Goal: Information Seeking & Learning: Learn about a topic

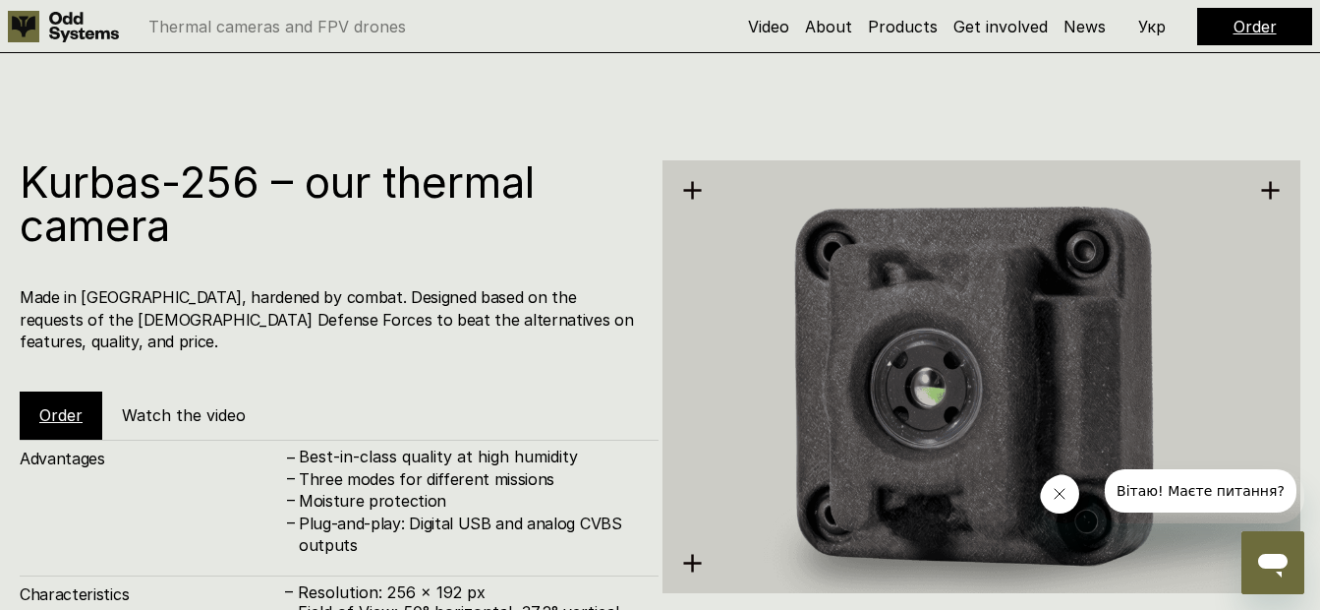
scroll to position [1824, 0]
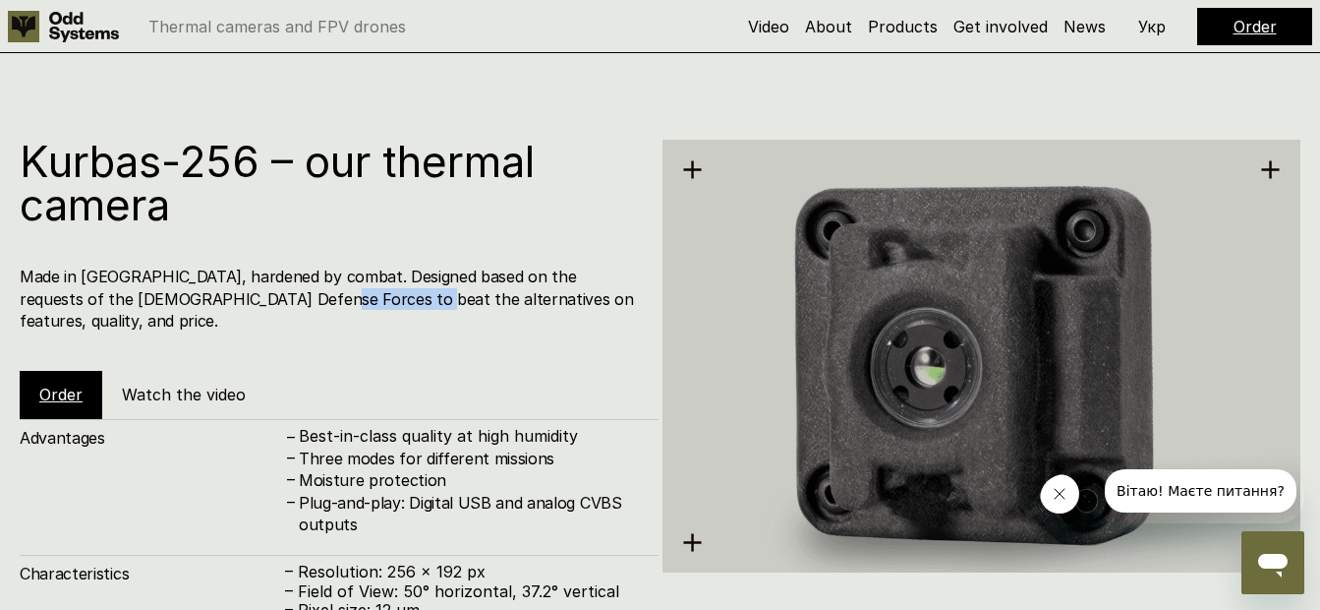
drag, startPoint x: 263, startPoint y: 296, endPoint x: 355, endPoint y: 313, distance: 92.9
click at [355, 313] on div "Kurbas-256 – our thermal camera Made in [GEOGRAPHIC_DATA], hardened by combat. …" at bounding box center [339, 279] width 639 height 279
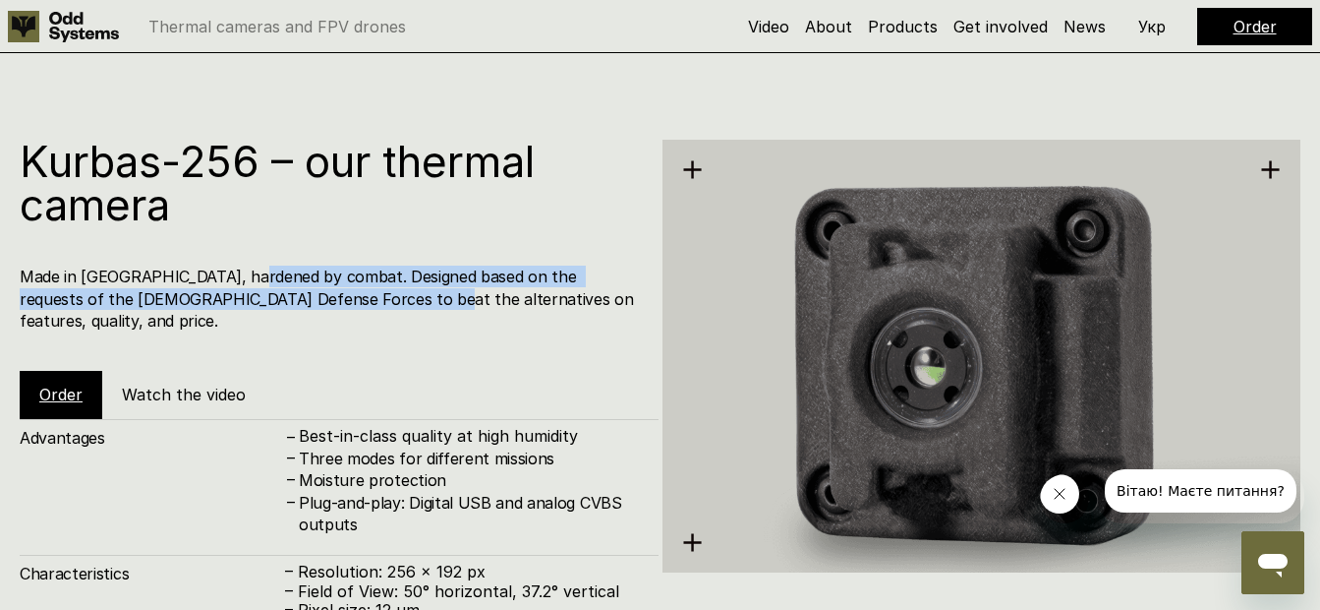
drag, startPoint x: 355, startPoint y: 313, endPoint x: 238, endPoint y: 278, distance: 122.0
click at [238, 278] on div "Kurbas-256 – our thermal camera Made in [GEOGRAPHIC_DATA], hardened by combat. …" at bounding box center [339, 279] width 639 height 279
click at [237, 278] on h4 "Made in [GEOGRAPHIC_DATA], hardened by combat. Designed based on the requests o…" at bounding box center [329, 298] width 619 height 66
drag, startPoint x: 237, startPoint y: 278, endPoint x: 445, endPoint y: 298, distance: 209.4
click at [445, 298] on h4 "Made in [GEOGRAPHIC_DATA], hardened by combat. Designed based on the requests o…" at bounding box center [329, 298] width 619 height 66
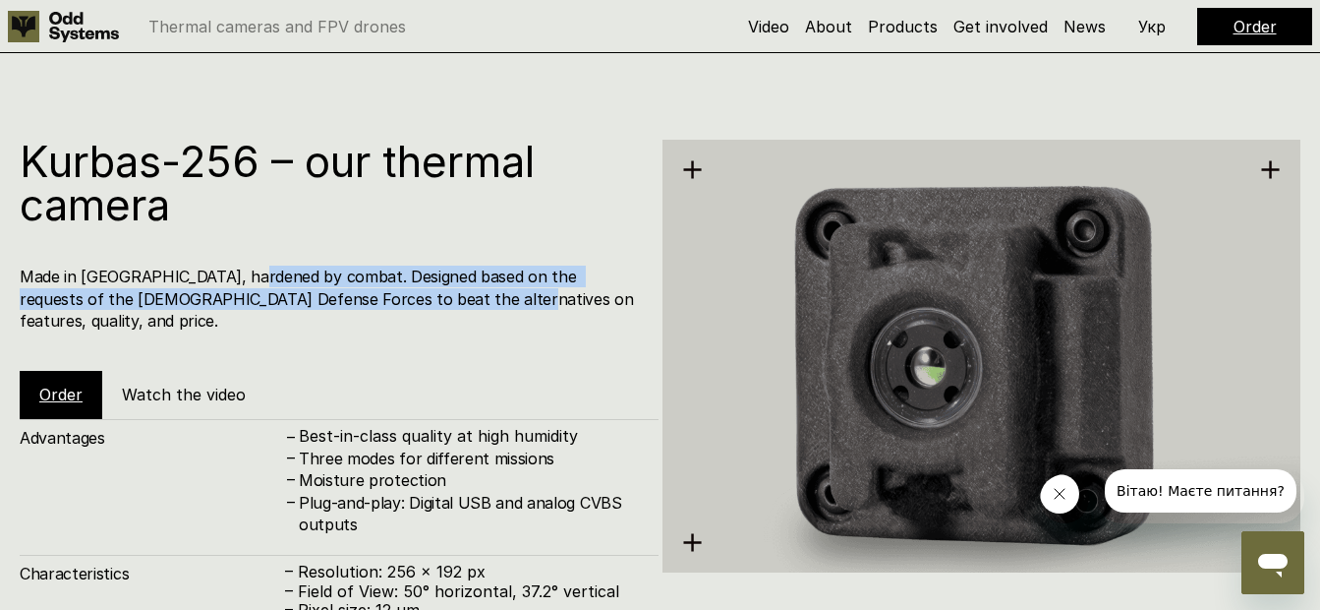
click at [445, 298] on h4 "Made in [GEOGRAPHIC_DATA], hardened by combat. Designed based on the requests o…" at bounding box center [329, 298] width 619 height 66
drag, startPoint x: 445, startPoint y: 298, endPoint x: 201, endPoint y: 278, distance: 245.6
click at [201, 278] on h4 "Made in [GEOGRAPHIC_DATA], hardened by combat. Designed based on the requests o…" at bounding box center [329, 298] width 619 height 66
drag, startPoint x: 201, startPoint y: 278, endPoint x: 458, endPoint y: 299, distance: 258.4
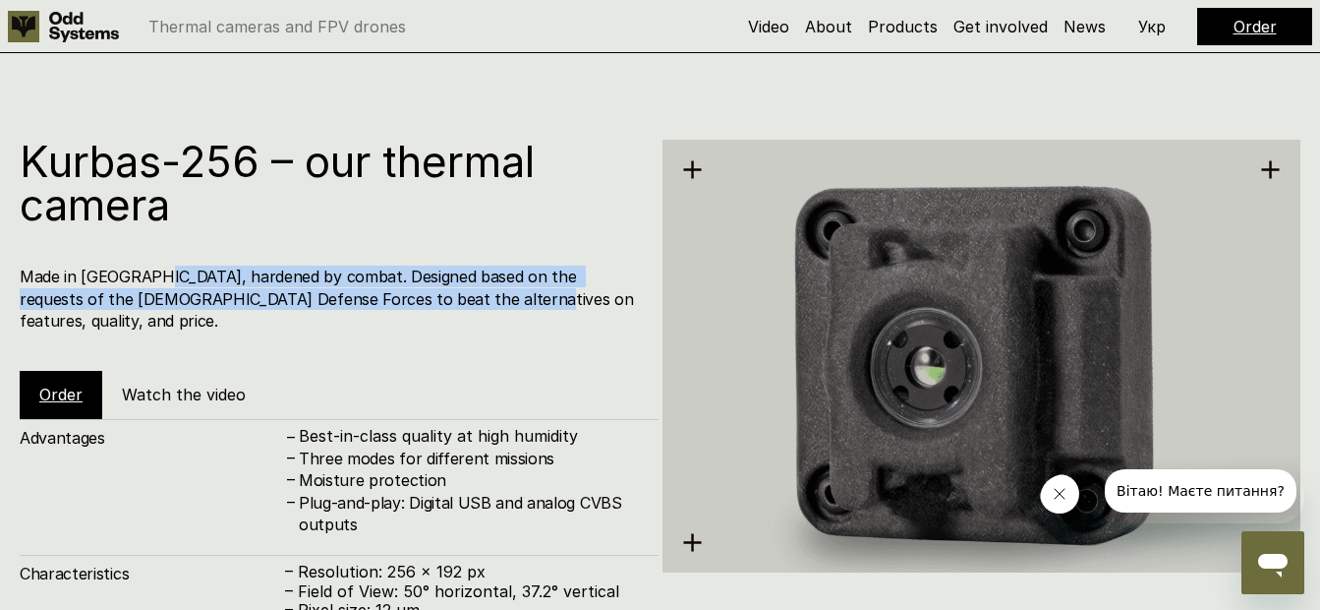
click at [458, 299] on h4 "Made in [GEOGRAPHIC_DATA], hardened by combat. Designed based on the requests o…" at bounding box center [329, 298] width 619 height 66
drag, startPoint x: 458, startPoint y: 299, endPoint x: 250, endPoint y: 274, distance: 209.9
click at [250, 274] on h4 "Made in [GEOGRAPHIC_DATA], hardened by combat. Designed based on the requests o…" at bounding box center [329, 298] width 619 height 66
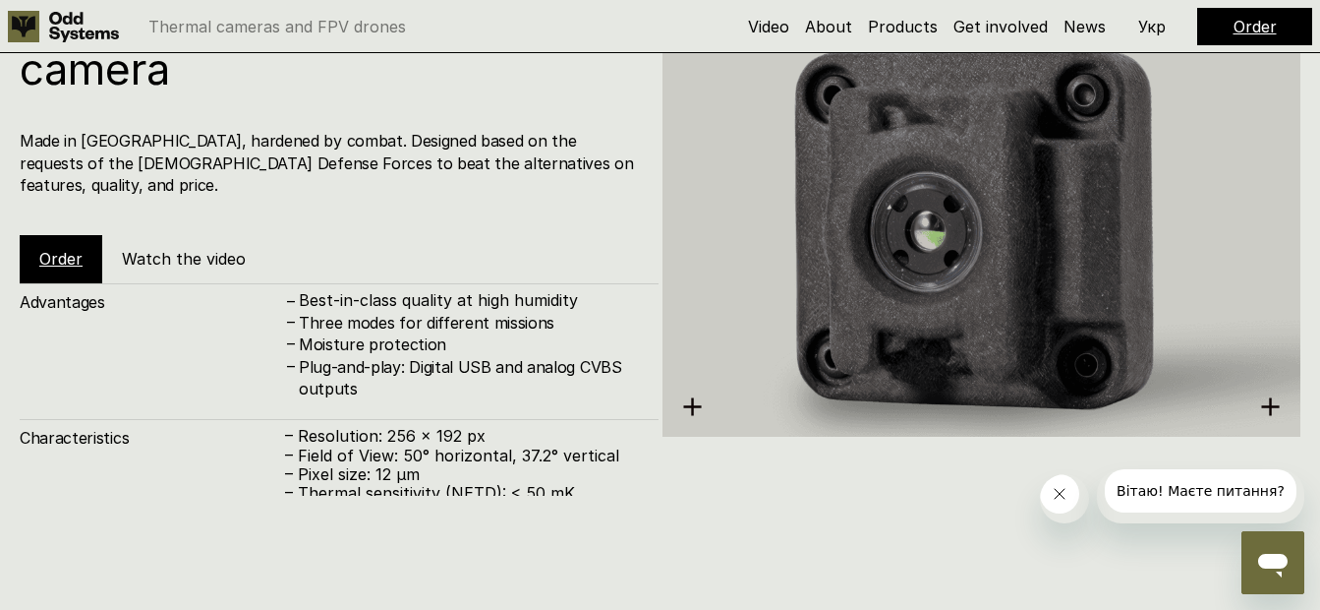
scroll to position [1961, 0]
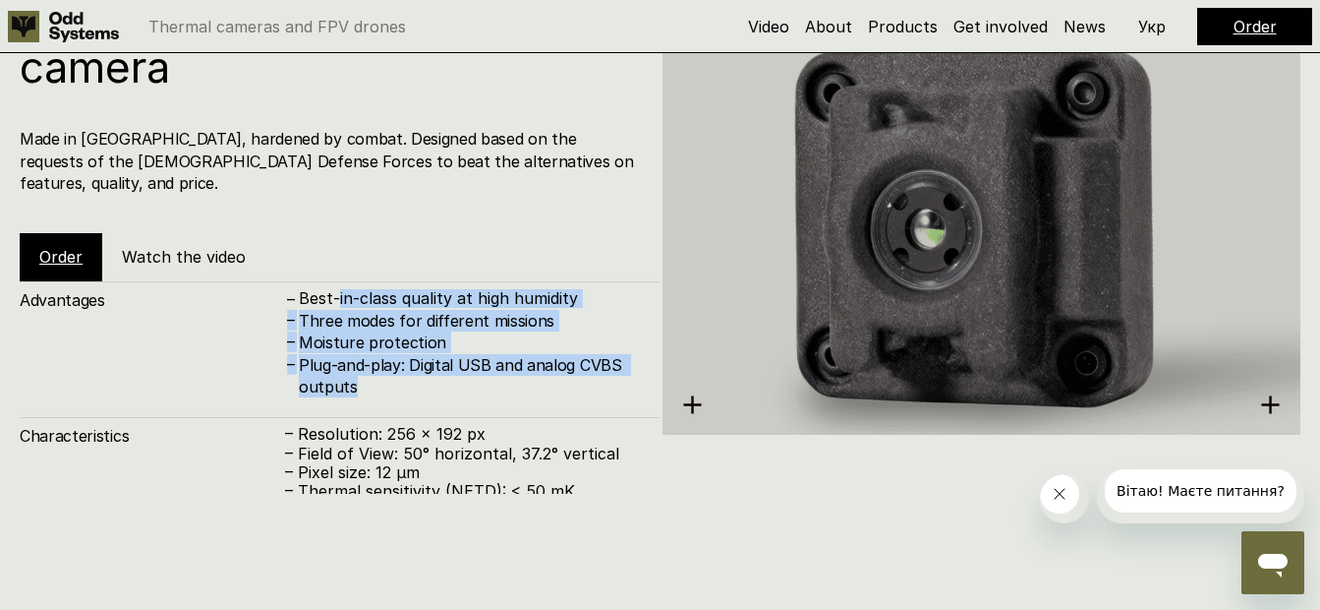
drag, startPoint x: 361, startPoint y: 372, endPoint x: 340, endPoint y: 281, distance: 92.8
click at [340, 289] on div "– Best-in-class quality at high humidity – Three modes for different missions –…" at bounding box center [462, 343] width 354 height 109
click at [340, 289] on p "Best-in-class quality at high humidity" at bounding box center [469, 298] width 340 height 19
drag, startPoint x: 340, startPoint y: 281, endPoint x: 363, endPoint y: 364, distance: 85.6
click at [363, 364] on div "– Best-in-class quality at high humidity – Three modes for different missions –…" at bounding box center [462, 343] width 354 height 109
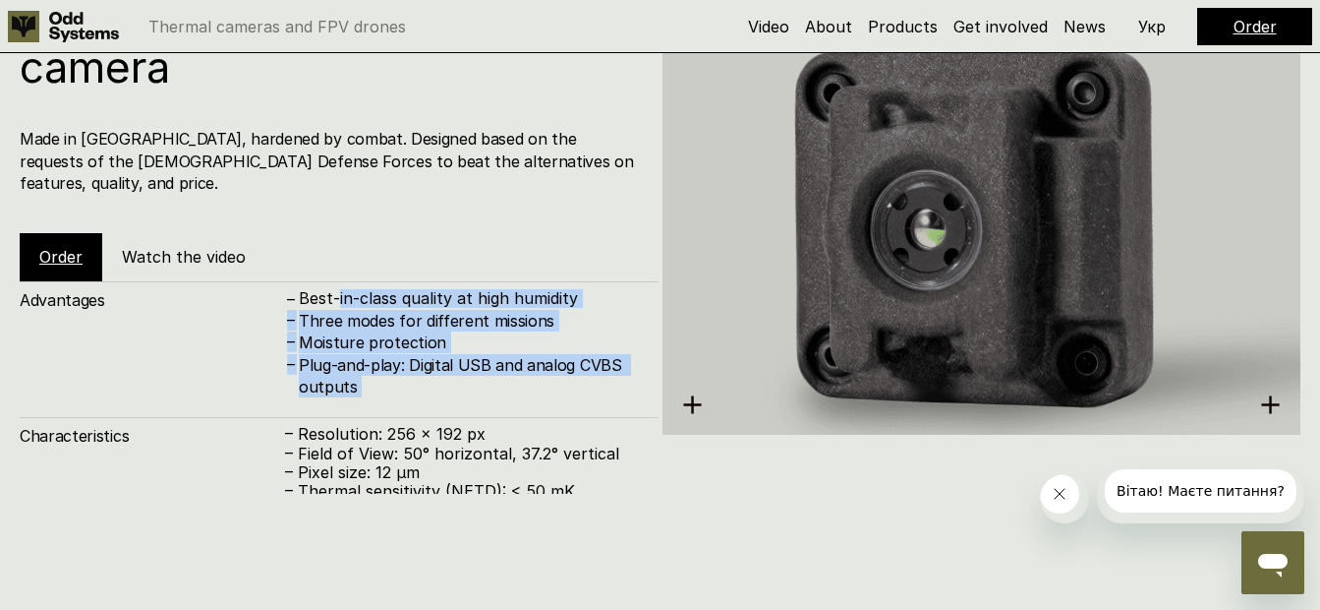
click at [363, 364] on h4 "Plug-and-play: Digital USB and analog CVBS outputs" at bounding box center [469, 376] width 340 height 44
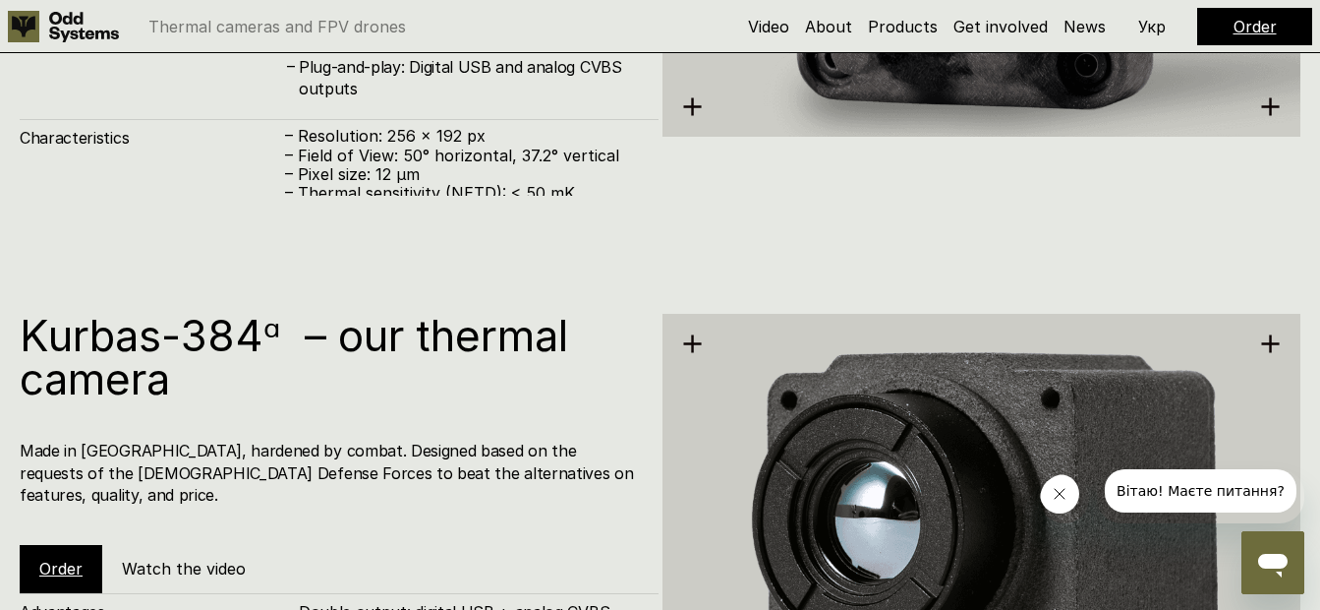
scroll to position [2227, 0]
